Goal: Task Accomplishment & Management: Complete application form

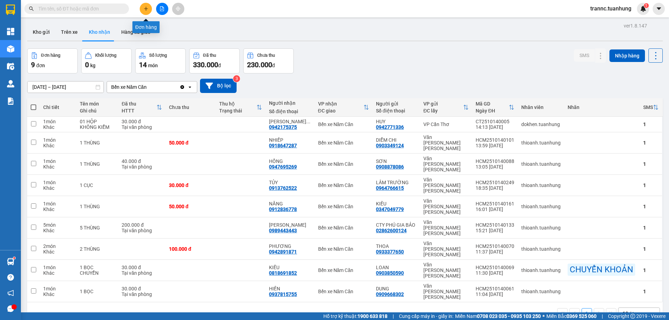
click at [143, 5] on button at bounding box center [146, 9] width 12 height 12
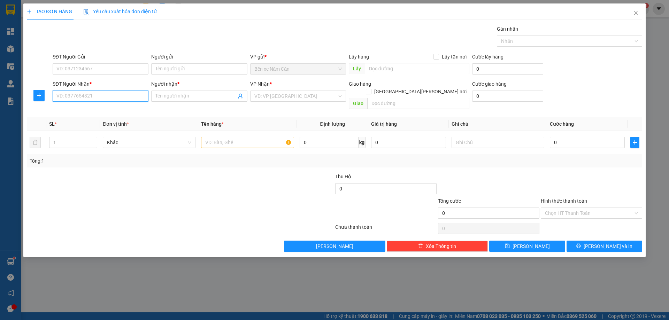
click at [107, 94] on input "SĐT Người Nhận *" at bounding box center [101, 96] width 96 height 11
type input "0353909693"
click at [197, 95] on input "Người nhận *" at bounding box center [195, 96] width 81 height 8
type input "HẢI"
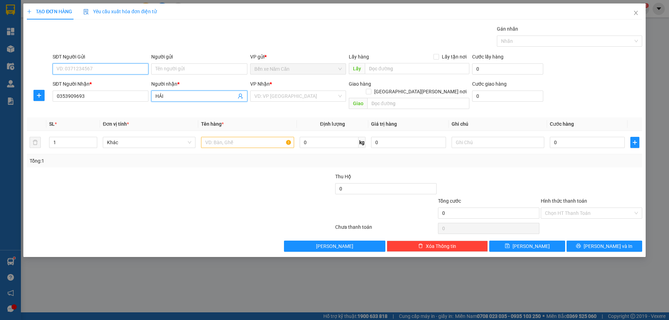
click at [100, 68] on input "SĐT Người Gửi" at bounding box center [101, 68] width 96 height 11
type input "0945744113"
click at [108, 83] on div "0945744113 - A SƠN" at bounding box center [100, 83] width 87 height 8
type input "A SƠN"
type input "0945744113"
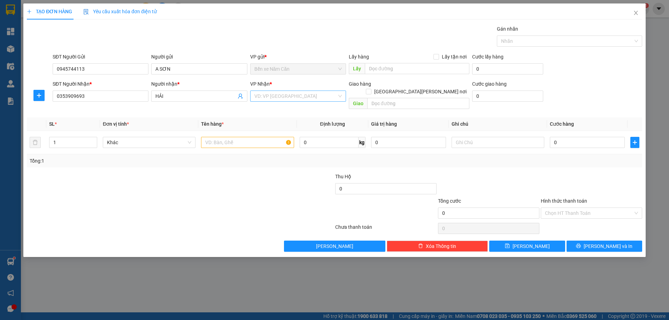
click at [268, 98] on input "search" at bounding box center [295, 96] width 83 height 10
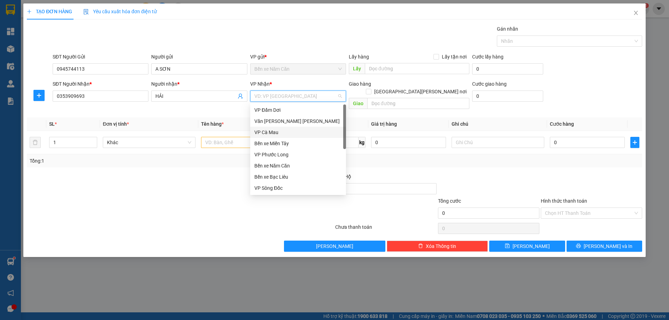
scroll to position [45, 0]
click at [279, 154] on div "VP Cần Thơ" at bounding box center [297, 155] width 87 height 8
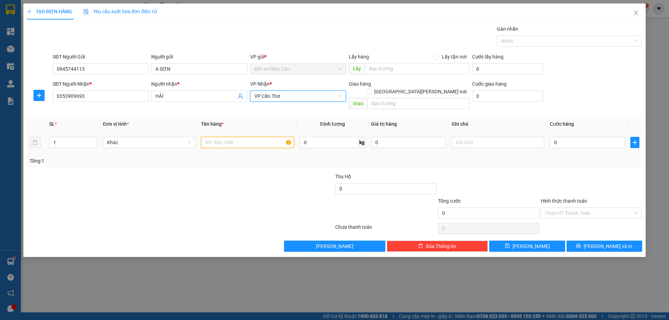
click at [234, 137] on input "text" at bounding box center [247, 142] width 93 height 11
type input "1 THÙNG (CHIM CẢNH)"
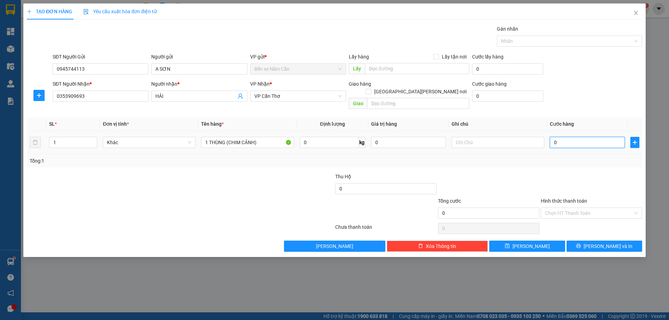
click at [564, 137] on input "0" at bounding box center [587, 142] width 75 height 11
type input "3"
type input "30"
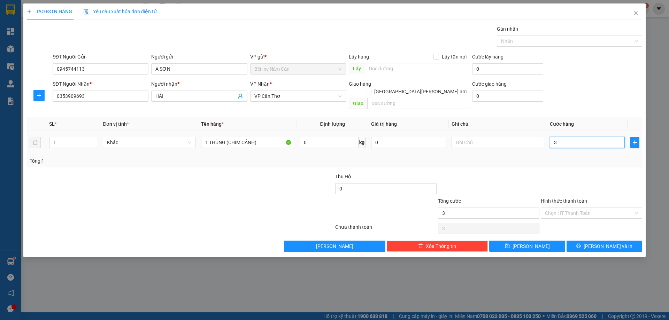
type input "30"
type input "30.000"
drag, startPoint x: 561, startPoint y: 204, endPoint x: 563, endPoint y: 213, distance: 10.0
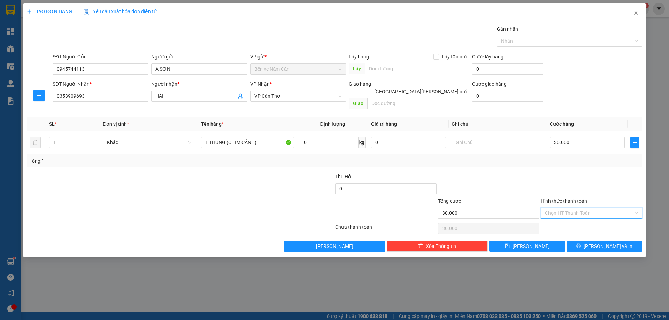
click at [562, 208] on input "Hình thức thanh toán" at bounding box center [589, 213] width 88 height 10
click at [564, 217] on div "Tại văn phòng" at bounding box center [591, 220] width 93 height 8
type input "0"
drag, startPoint x: 579, startPoint y: 233, endPoint x: 591, endPoint y: 254, distance: 24.3
click at [580, 241] on button "[PERSON_NAME] và In" at bounding box center [605, 246] width 76 height 11
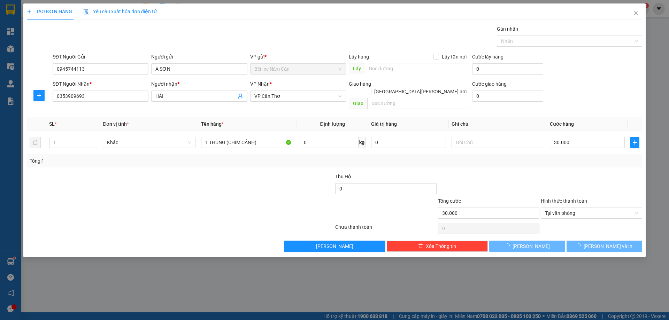
click at [603, 271] on div "TẠO ĐƠN HÀNG Yêu cầu xuất [PERSON_NAME] điện tử Transit Pickup Surcharge Ids Tr…" at bounding box center [334, 160] width 669 height 320
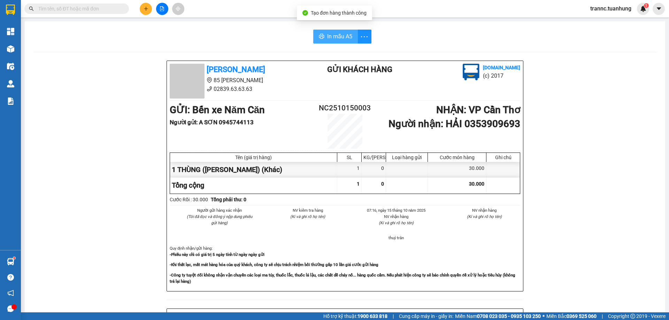
click at [330, 35] on span "In mẫu A5" at bounding box center [339, 36] width 25 height 9
click at [246, 14] on div "Kết quả [PERSON_NAME] ( 6564 ) Bộ lọc Mã ĐH Trạng thái Món hàng Thu hộ Tổng [PE…" at bounding box center [334, 8] width 669 height 17
click at [104, 7] on input "text" at bounding box center [79, 9] width 82 height 8
click at [102, 4] on span at bounding box center [76, 8] width 105 height 10
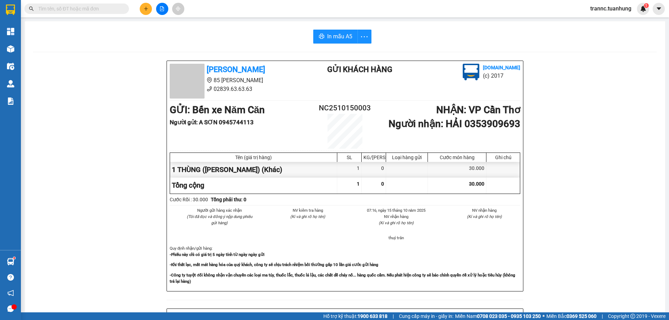
click at [99, 8] on input "text" at bounding box center [79, 9] width 82 height 8
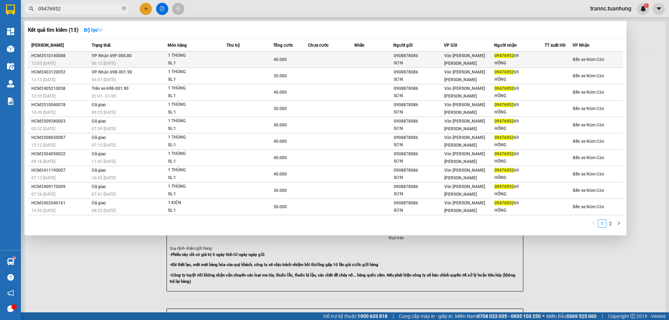
type input "09476952"
click at [250, 58] on td at bounding box center [250, 60] width 47 height 16
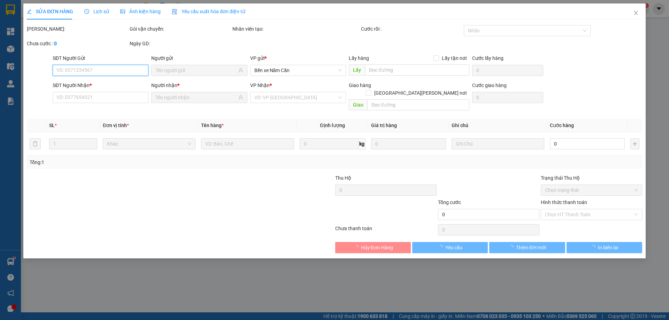
type input "0908878086"
type input "SƠN"
type input "0947695269"
type input "HỒNG"
type input "40.000"
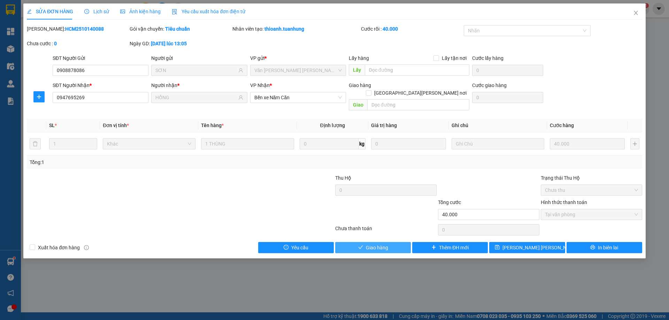
click at [390, 242] on button "Giao hàng" at bounding box center [373, 247] width 76 height 11
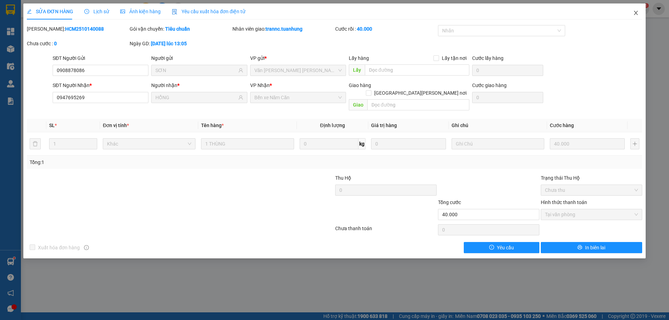
click at [635, 11] on icon "close" at bounding box center [636, 13] width 6 height 6
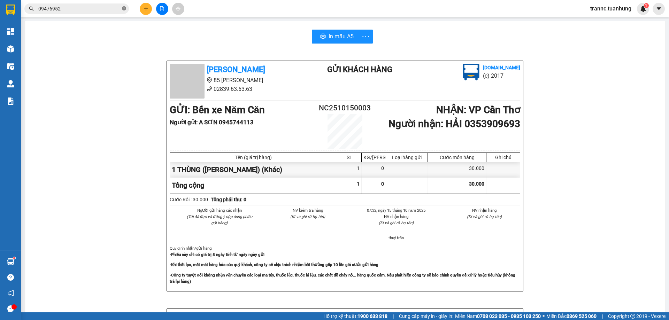
click at [124, 9] on icon "close-circle" at bounding box center [124, 8] width 4 height 4
click at [116, 6] on input "text" at bounding box center [79, 9] width 82 height 8
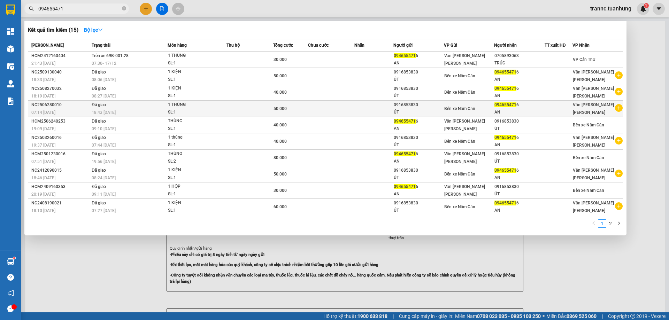
type input "094655471"
click at [620, 107] on icon "plus-circle" at bounding box center [619, 108] width 8 height 8
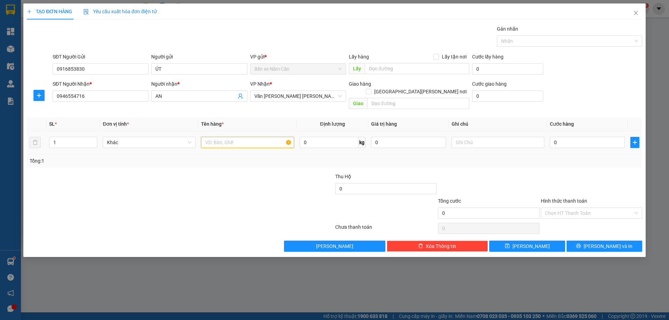
click at [207, 137] on input "text" at bounding box center [247, 142] width 93 height 11
type input "1 KIỆN"
click at [584, 138] on input "0" at bounding box center [587, 142] width 75 height 11
type input "6"
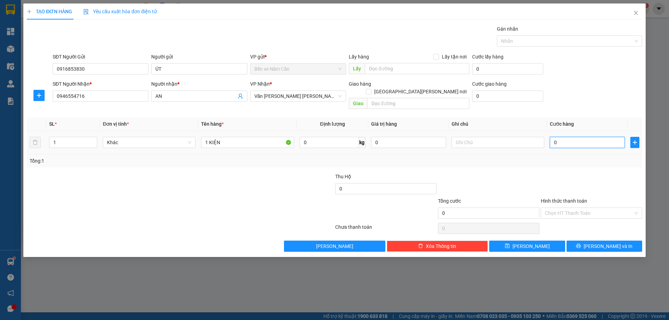
type input "6"
type input "60"
type input "60.000"
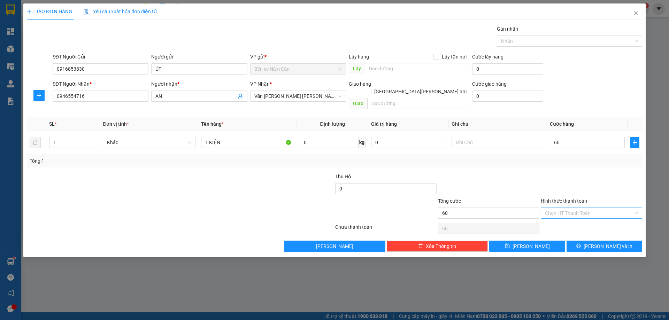
type input "60.000"
click at [571, 208] on input "Hình thức thanh toán" at bounding box center [589, 213] width 88 height 10
click at [605, 174] on div at bounding box center [591, 185] width 103 height 24
click at [603, 243] on span "[PERSON_NAME] và In" at bounding box center [608, 247] width 49 height 8
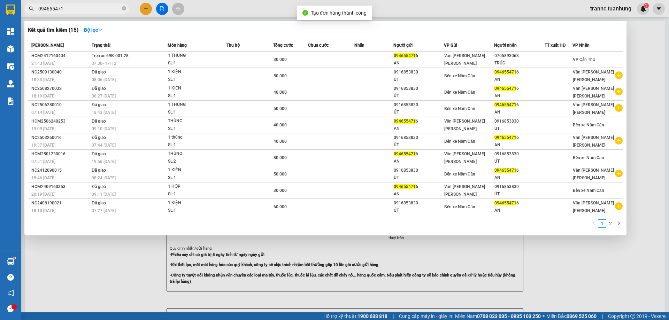
drag, startPoint x: 610, startPoint y: 264, endPoint x: 603, endPoint y: 252, distance: 14.1
click at [607, 258] on div at bounding box center [334, 160] width 669 height 320
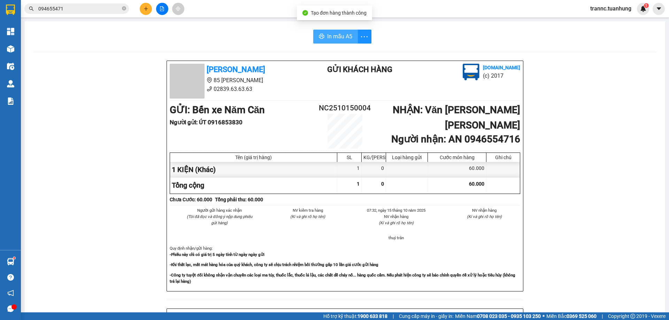
click at [331, 36] on span "In mẫu A5" at bounding box center [339, 36] width 25 height 9
click at [124, 8] on icon "close-circle" at bounding box center [124, 8] width 4 height 4
click at [114, 8] on input "text" at bounding box center [79, 9] width 82 height 8
type input "0"
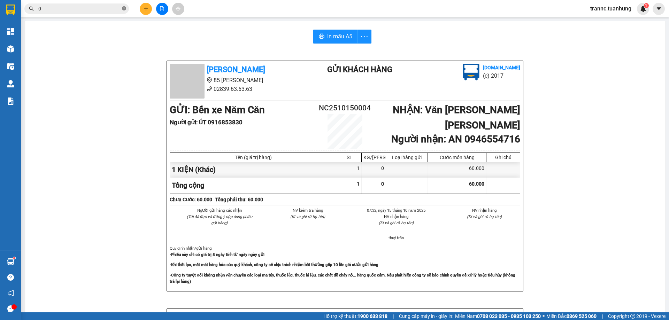
click at [122, 8] on icon "close-circle" at bounding box center [124, 8] width 4 height 4
click at [93, 13] on span at bounding box center [76, 8] width 105 height 10
click at [94, 7] on input "text" at bounding box center [79, 9] width 82 height 8
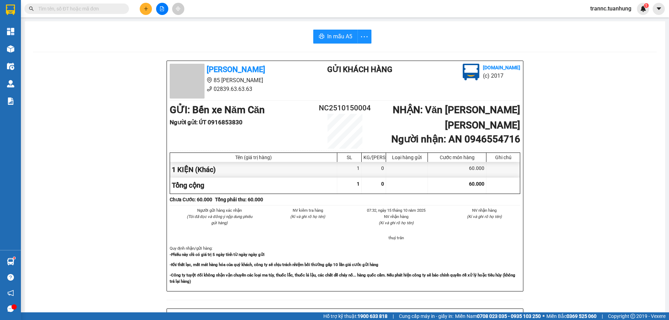
click at [84, 9] on input "text" at bounding box center [79, 9] width 82 height 8
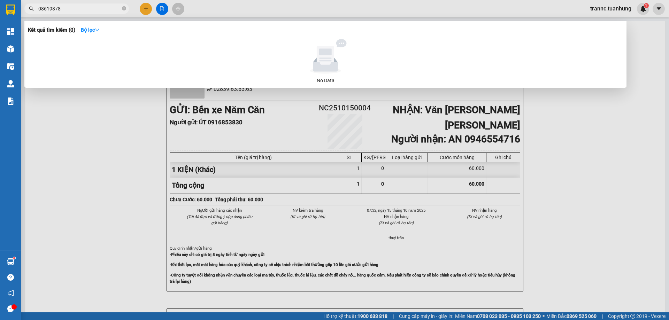
click at [41, 7] on input "08619878" at bounding box center [79, 9] width 82 height 8
click at [77, 8] on input "038619878" at bounding box center [79, 9] width 82 height 8
click at [100, 10] on input "0386198780" at bounding box center [79, 9] width 82 height 8
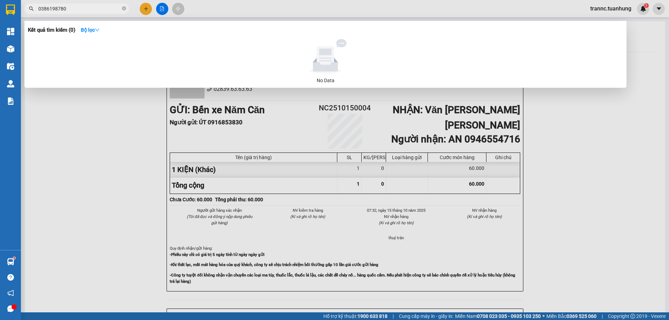
click at [100, 10] on input "0386198780" at bounding box center [79, 9] width 82 height 8
type input "03861987"
click at [124, 6] on span at bounding box center [124, 9] width 4 height 7
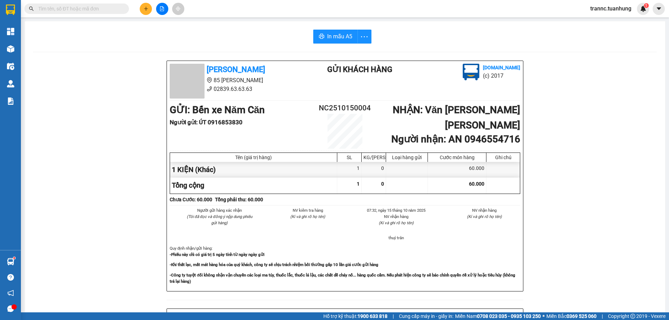
click at [105, 6] on input "text" at bounding box center [79, 9] width 82 height 8
click at [103, 6] on input "text" at bounding box center [79, 9] width 82 height 8
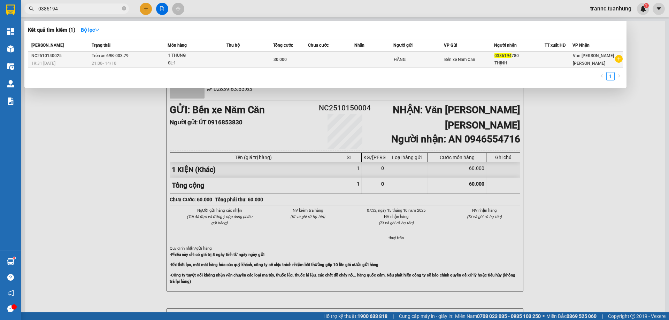
type input "0386194"
click at [572, 61] on div at bounding box center [558, 59] width 27 height 7
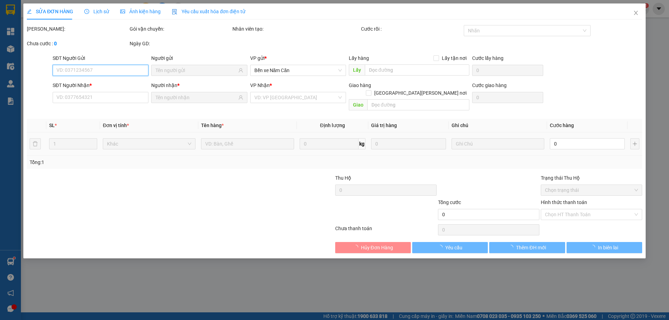
type input "0386194780"
type input "30.000"
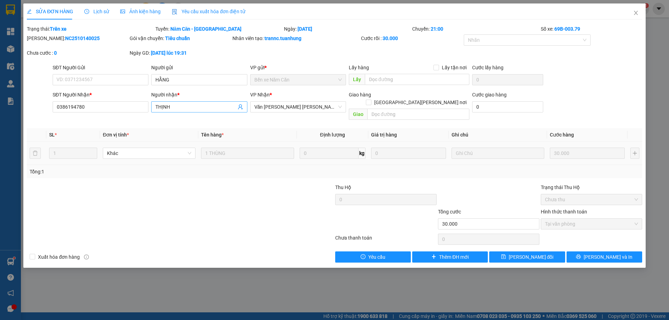
click at [207, 106] on input "THỊNH" at bounding box center [195, 107] width 81 height 8
type input "[PERSON_NAME] SĐ (0386194780)"
click at [506, 254] on icon "save" at bounding box center [503, 256] width 5 height 5
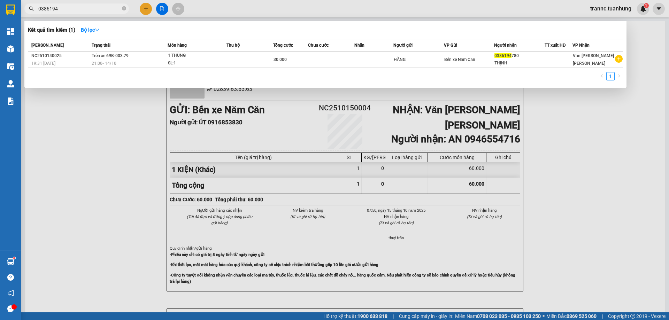
click at [87, 9] on input "0386194" at bounding box center [79, 9] width 82 height 8
click at [124, 7] on icon "close-circle" at bounding box center [124, 8] width 4 height 4
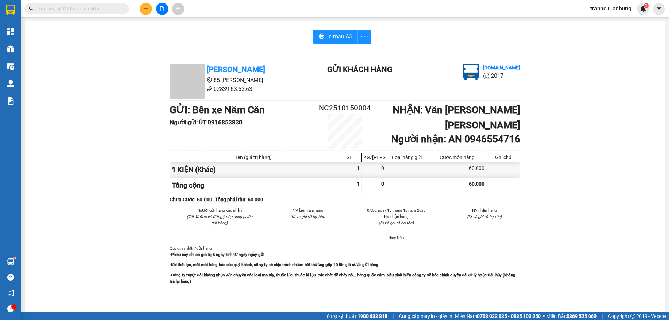
click at [117, 7] on input "text" at bounding box center [79, 9] width 82 height 8
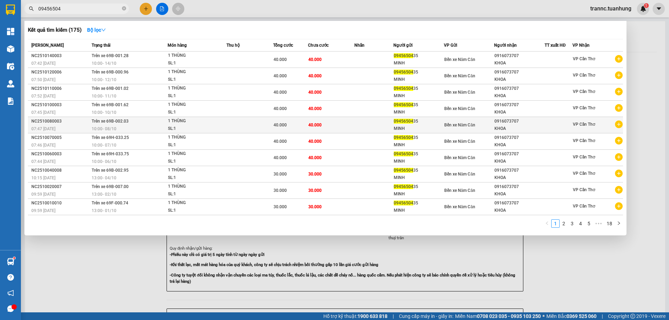
type input "09456504"
click at [618, 124] on icon "plus-circle" at bounding box center [619, 125] width 8 height 8
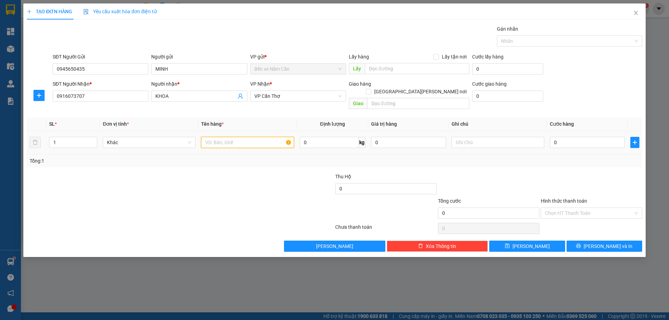
click at [243, 137] on input "text" at bounding box center [247, 142] width 93 height 11
type input "1 THÙNG"
click at [565, 137] on input "0" at bounding box center [587, 142] width 75 height 11
type input "4"
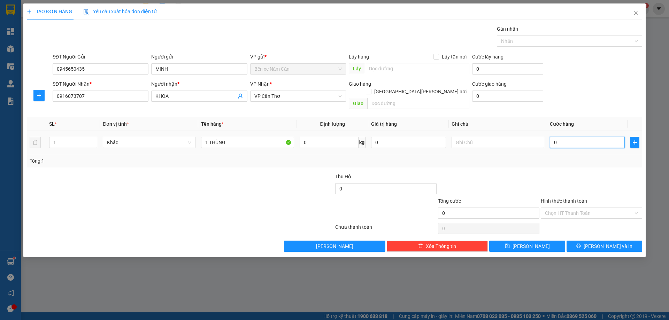
type input "4"
type input "40"
type input "40.000"
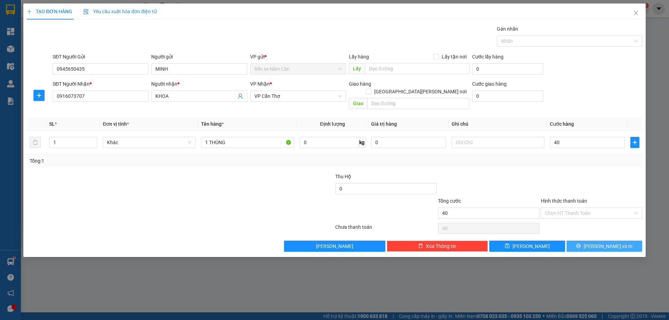
type input "40.000"
click at [589, 241] on button "[PERSON_NAME] và In" at bounding box center [605, 246] width 76 height 11
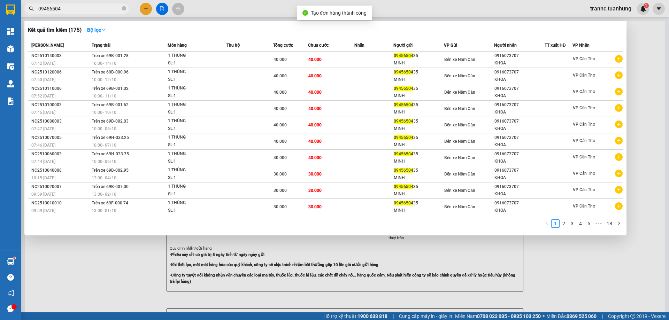
click at [591, 283] on div at bounding box center [334, 160] width 669 height 320
drag, startPoint x: 125, startPoint y: 9, endPoint x: 102, endPoint y: 6, distance: 23.6
click at [124, 9] on icon "close-circle" at bounding box center [124, 8] width 4 height 4
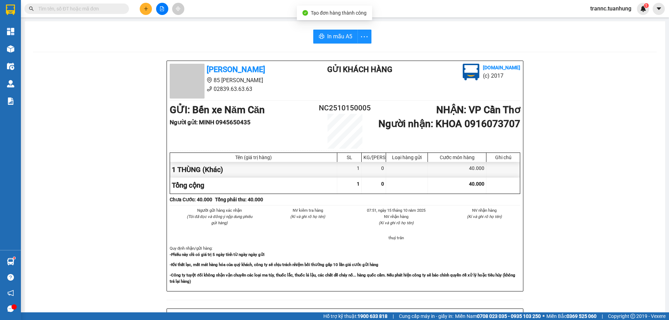
click at [101, 6] on input "text" at bounding box center [79, 9] width 82 height 8
click at [101, 5] on input "text" at bounding box center [79, 9] width 82 height 8
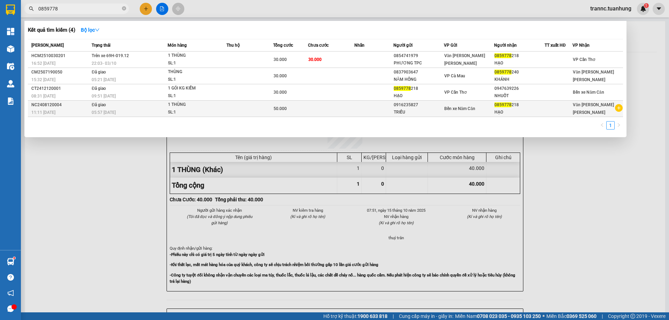
type input "0859778"
click at [620, 109] on icon "plus-circle" at bounding box center [619, 108] width 8 height 8
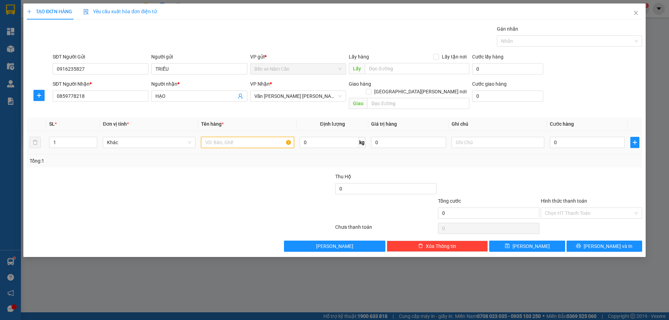
click at [222, 137] on input "text" at bounding box center [247, 142] width 93 height 11
type input "1 THÙNG"
click at [573, 137] on input "0" at bounding box center [587, 142] width 75 height 11
type input "4"
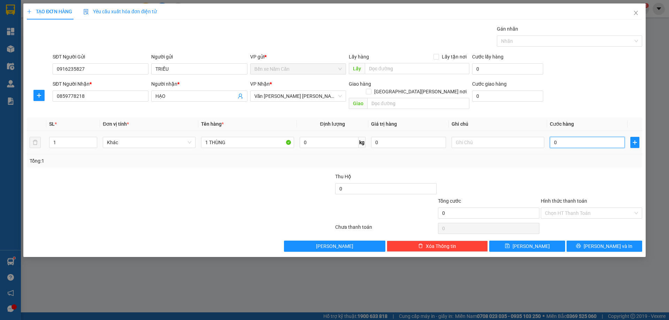
type input "4"
type input "40"
type input "40.000"
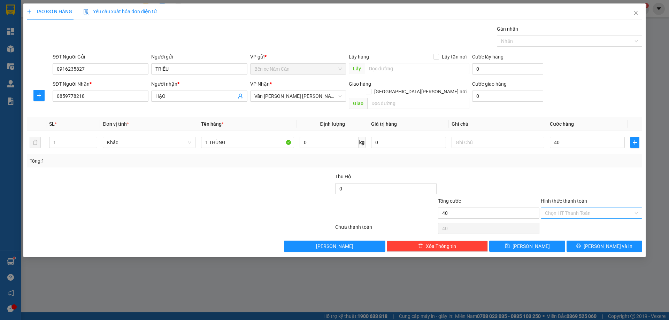
type input "40.000"
click at [563, 208] on input "Hình thức thanh toán" at bounding box center [589, 213] width 88 height 10
click at [565, 218] on div "Tại văn phòng" at bounding box center [591, 220] width 93 height 8
type input "0"
click at [595, 241] on button "[PERSON_NAME] và In" at bounding box center [605, 246] width 76 height 11
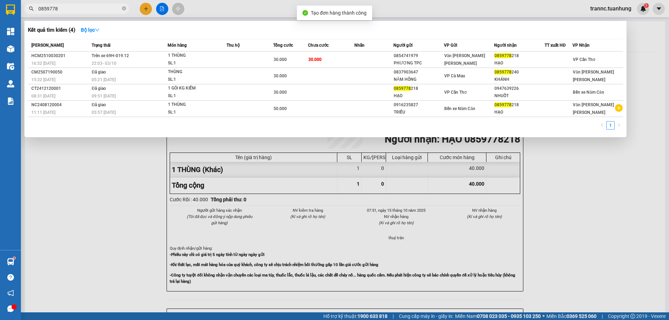
click at [596, 269] on div at bounding box center [334, 160] width 669 height 320
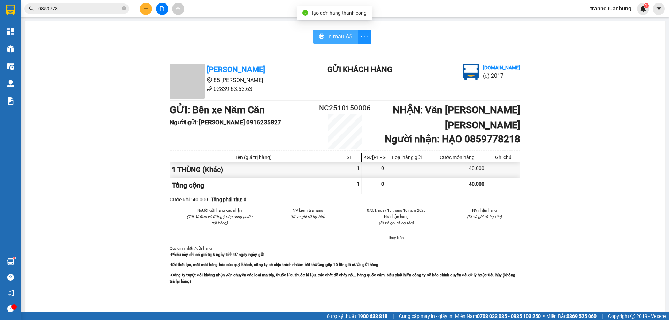
click at [337, 33] on span "In mẫu A5" at bounding box center [339, 36] width 25 height 9
drag, startPoint x: 248, startPoint y: 13, endPoint x: 150, endPoint y: 35, distance: 100.0
click at [248, 13] on div "Kết quả [PERSON_NAME] ( 4 ) Bộ lọc Mã ĐH Trạng thái Món hàng Thu hộ Tổng [PERSO…" at bounding box center [334, 8] width 669 height 17
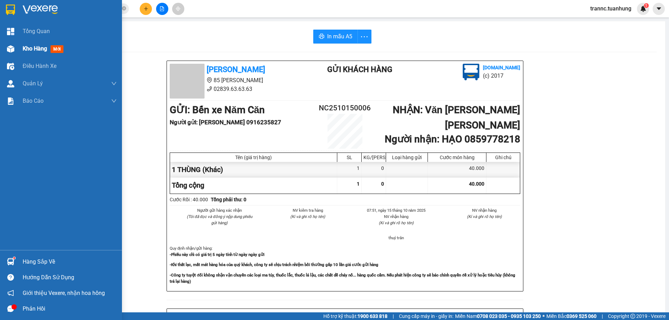
click at [30, 46] on span "Kho hàng" at bounding box center [35, 48] width 24 height 7
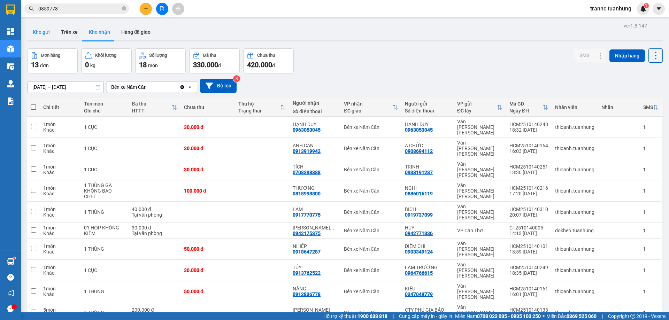
click at [44, 32] on button "Kho gửi" at bounding box center [41, 32] width 28 height 17
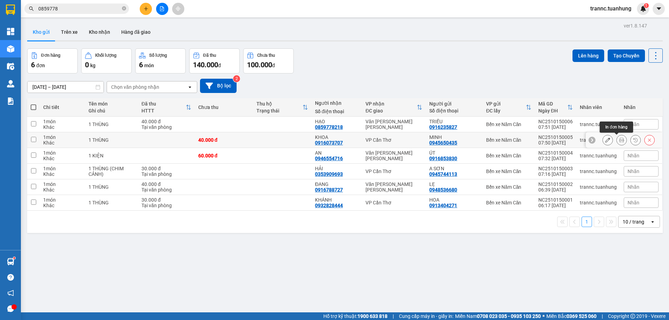
click at [619, 140] on icon at bounding box center [621, 140] width 5 height 5
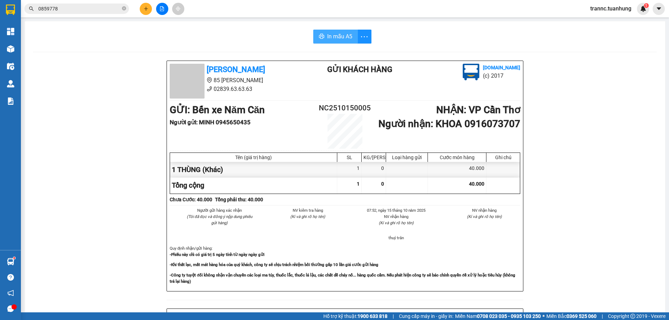
click at [324, 40] on button "In mẫu A5" at bounding box center [335, 37] width 45 height 14
click at [348, 33] on span "In mẫu A5" at bounding box center [339, 36] width 25 height 9
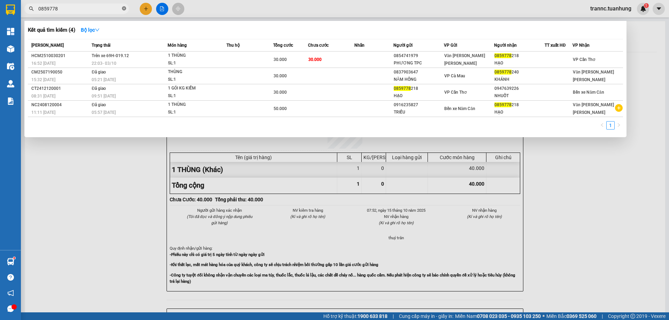
click at [123, 8] on icon "close-circle" at bounding box center [124, 8] width 4 height 4
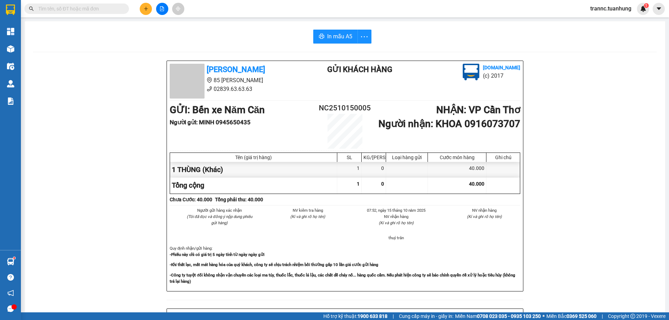
click at [116, 8] on input "text" at bounding box center [79, 9] width 82 height 8
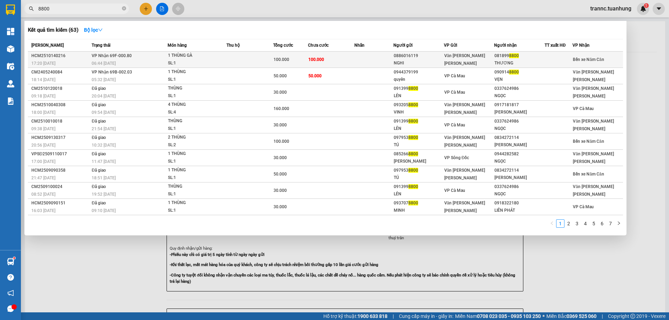
type input "8800"
click at [384, 56] on td at bounding box center [374, 60] width 39 height 16
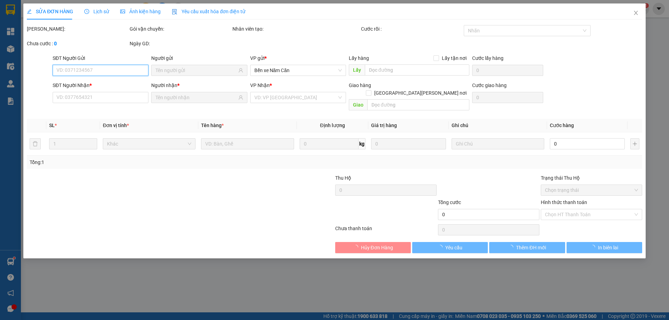
type input "0886016119"
type input "NGHI"
type input "0818998800"
type input "THƯƠNG"
type input "100.000"
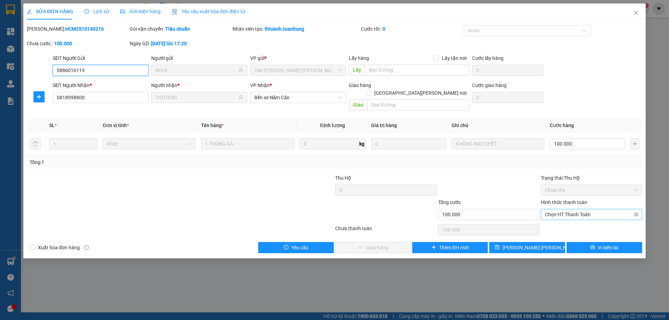
click at [569, 209] on span "Chọn HT Thanh Toán" at bounding box center [591, 214] width 93 height 10
click at [565, 218] on div "Tại văn phòng" at bounding box center [591, 221] width 93 height 8
type input "0"
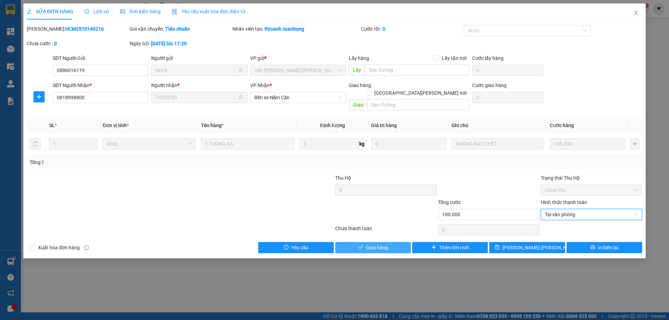
click at [386, 244] on span "Giao hàng" at bounding box center [377, 248] width 22 height 8
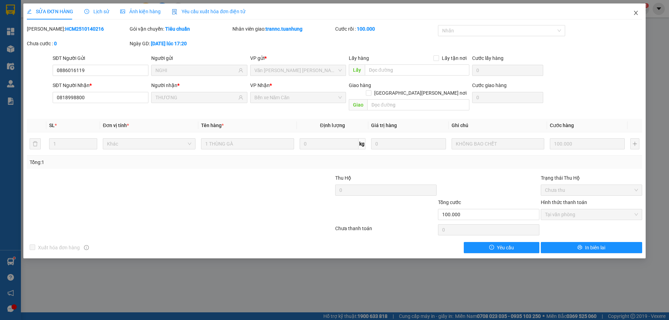
click at [637, 15] on icon "close" at bounding box center [636, 13] width 6 height 6
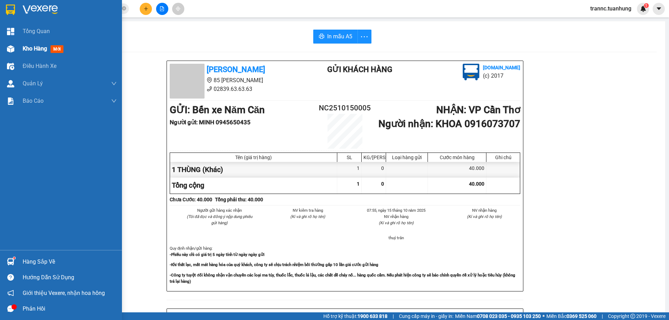
click at [35, 47] on span "Kho hàng" at bounding box center [35, 48] width 24 height 7
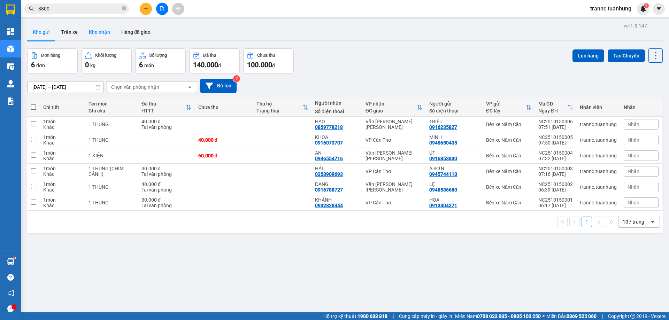
click at [104, 33] on button "Kho nhận" at bounding box center [99, 32] width 32 height 17
